Goal: Find specific page/section: Find specific page/section

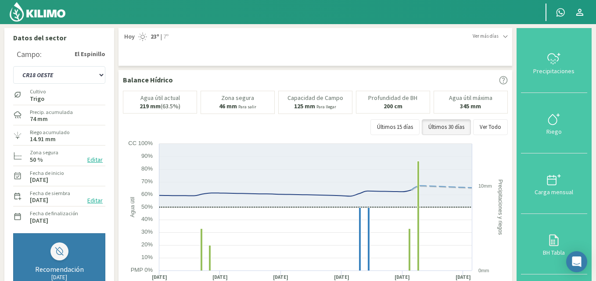
select select "2: Object"
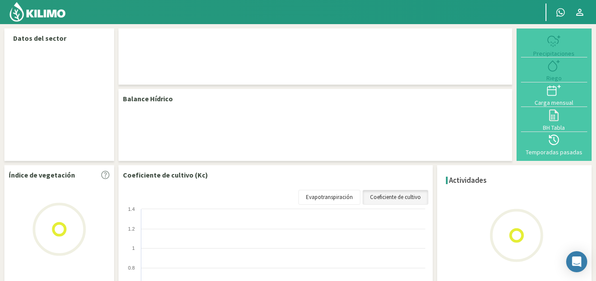
scroll to position [0, 0]
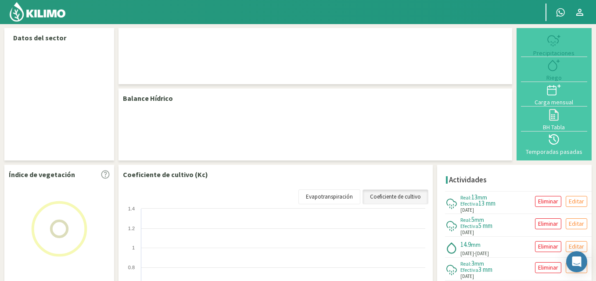
select select "2: Object"
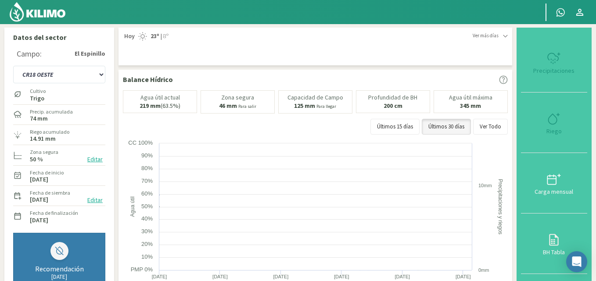
scroll to position [0, 0]
